Goal: Task Accomplishment & Management: Manage account settings

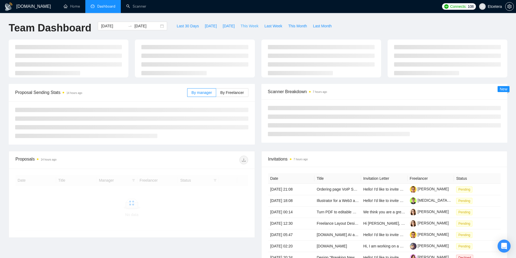
click at [247, 29] on button "This Week" at bounding box center [249, 26] width 24 height 9
type input "[DATE]"
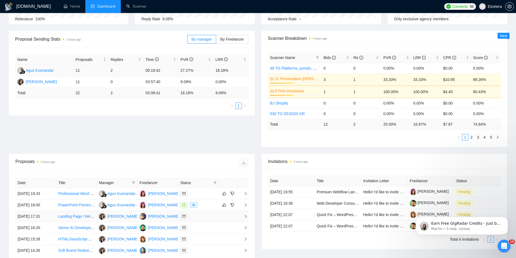
scroll to position [135, 0]
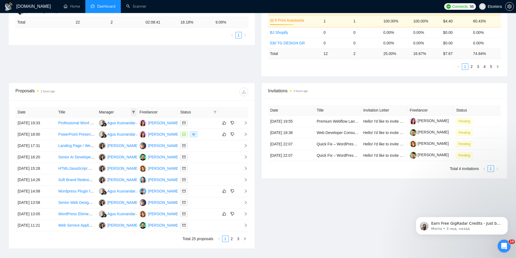
click at [133, 111] on icon "filter" at bounding box center [133, 112] width 3 height 3
click at [117, 139] on span "[PERSON_NAME]" at bounding box center [115, 140] width 31 height 4
checkbox input "true"
click at [144, 97] on div "Proposals 2 hours ago" at bounding box center [131, 91] width 233 height 17
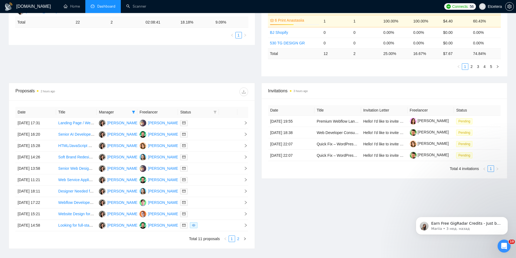
click at [240, 239] on link "2" at bounding box center [238, 239] width 6 height 6
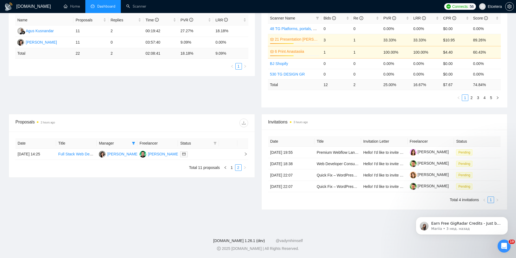
scroll to position [104, 0]
click at [232, 168] on link "1" at bounding box center [232, 168] width 6 height 6
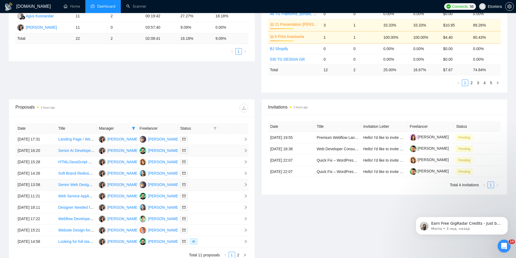
scroll to position [131, 0]
